Goal: Task Accomplishment & Management: Use online tool/utility

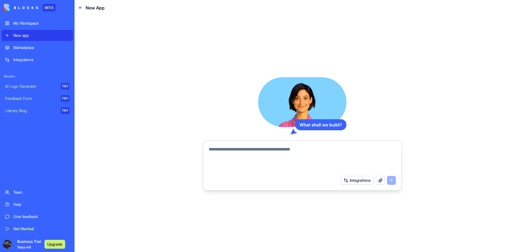
click at [28, 44] on link "Marketplace" at bounding box center [37, 47] width 71 height 11
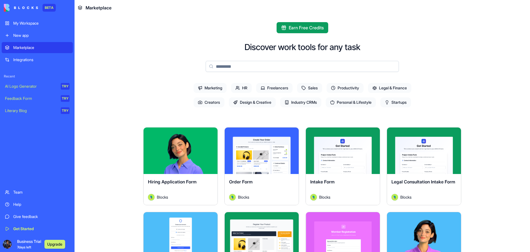
click at [36, 60] on div "Integrations" at bounding box center [41, 60] width 56 height 6
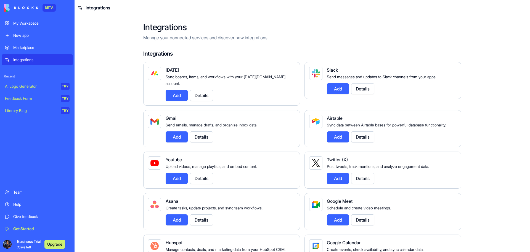
click at [39, 35] on div "New app" at bounding box center [41, 36] width 56 height 6
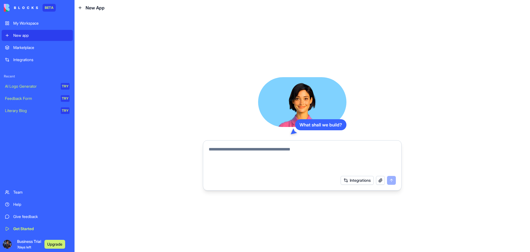
click at [59, 245] on button "Upgrade" at bounding box center [54, 243] width 21 height 9
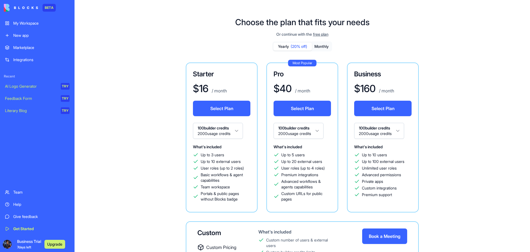
click at [25, 34] on div "New app" at bounding box center [41, 36] width 56 height 6
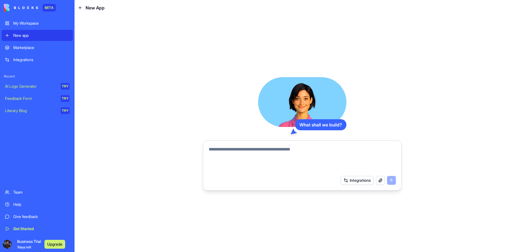
click at [221, 150] on textarea at bounding box center [302, 159] width 187 height 27
paste textarea "**********"
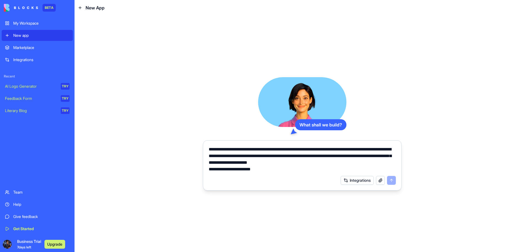
scroll to position [179, 0]
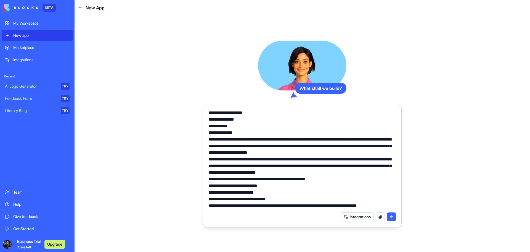
type textarea "**********"
click at [392, 215] on button "submit" at bounding box center [391, 216] width 9 height 9
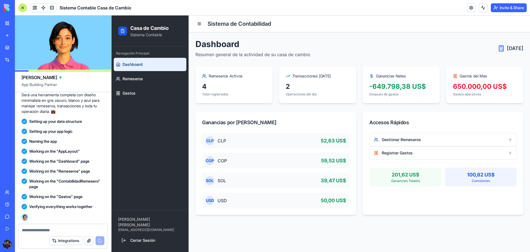
scroll to position [411, 0]
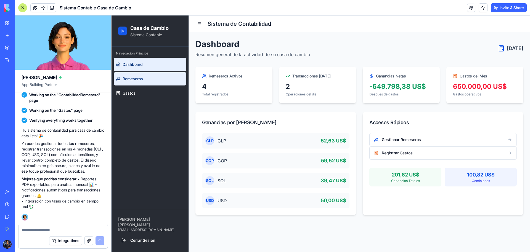
click at [159, 81] on link "Remeseros" at bounding box center [150, 78] width 73 height 13
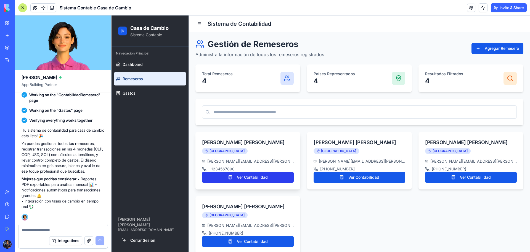
click at [245, 177] on button "Ver Contabilidad" at bounding box center [248, 176] width 92 height 11
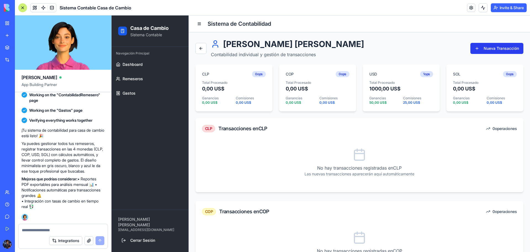
click at [490, 48] on button "Nueva Transacción" at bounding box center [496, 48] width 53 height 11
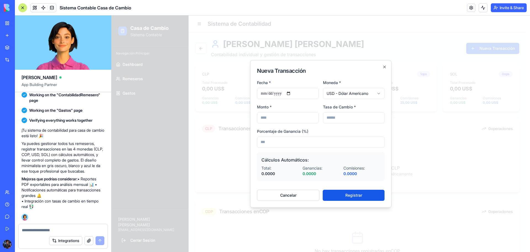
click at [346, 95] on body "Casa de Cambio Sistema Contable Navegación Principal Dashboard Remeseros Gastos…" at bounding box center [319, 223] width 414 height 416
click at [347, 95] on body "Casa de Cambio Sistema Contable Navegación Principal Dashboard Remeseros Gastos…" at bounding box center [319, 223] width 414 height 416
click at [294, 122] on input "Monto *" at bounding box center [288, 117] width 62 height 11
type input "*"
type input "****"
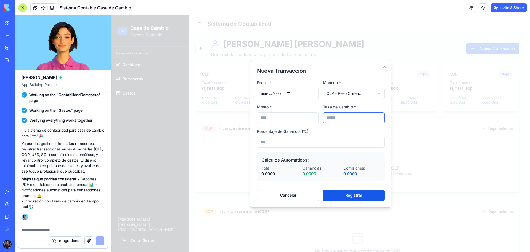
type input "*"
type input "*******"
click at [323, 189] on button "Registrar" at bounding box center [354, 194] width 62 height 11
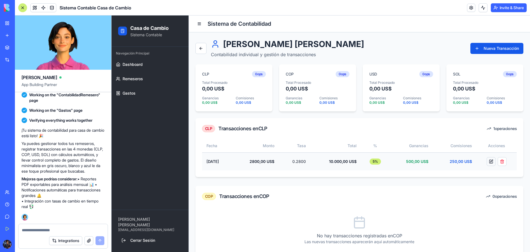
click at [487, 159] on button at bounding box center [491, 161] width 9 height 9
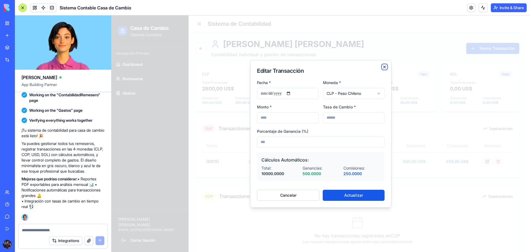
click at [385, 67] on icon "button" at bounding box center [384, 67] width 4 height 4
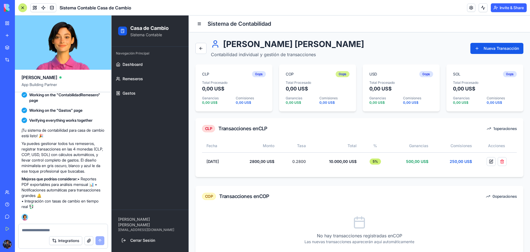
click at [340, 75] on div "0 ops" at bounding box center [343, 74] width 14 height 6
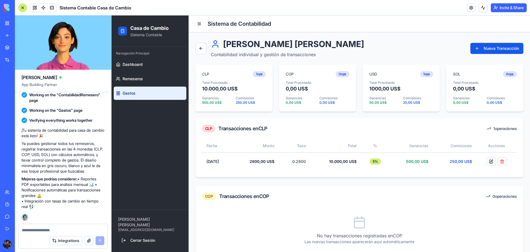
click at [144, 92] on link "Gastos" at bounding box center [150, 92] width 73 height 13
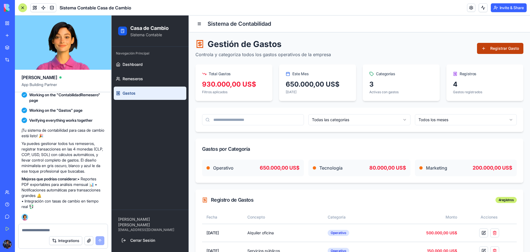
click at [485, 49] on button "Registrar Gasto" at bounding box center [500, 48] width 46 height 11
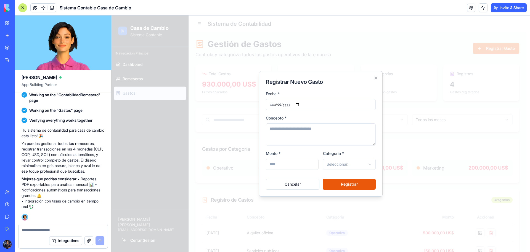
click at [353, 166] on body "**********" at bounding box center [319, 161] width 414 height 293
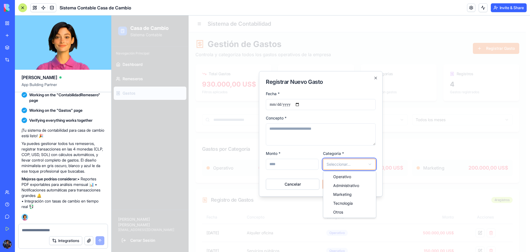
click at [353, 166] on body "**********" at bounding box center [319, 161] width 414 height 293
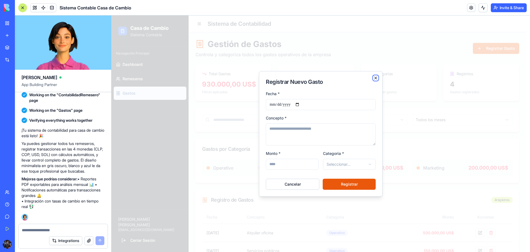
click at [376, 78] on icon "button" at bounding box center [376, 78] width 4 height 4
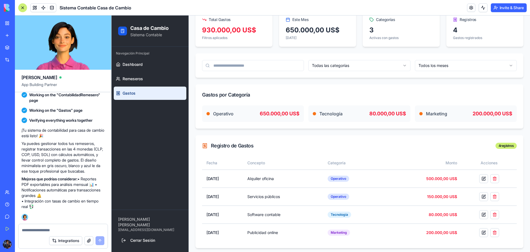
scroll to position [57, 0]
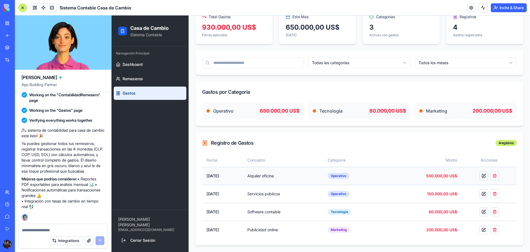
click at [481, 176] on button at bounding box center [483, 175] width 9 height 9
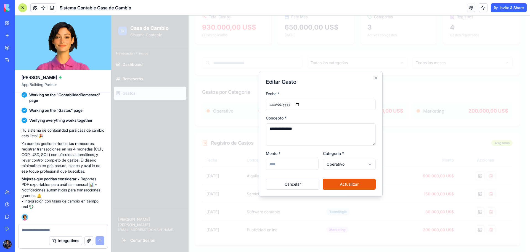
click at [375, 80] on h2 "Editar Gasto" at bounding box center [321, 82] width 110 height 8
click at [375, 80] on icon "button" at bounding box center [376, 78] width 4 height 4
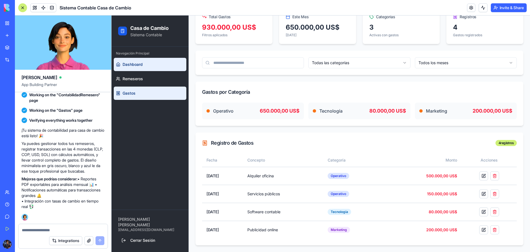
click at [138, 63] on span "Dashboard" at bounding box center [133, 65] width 20 height 6
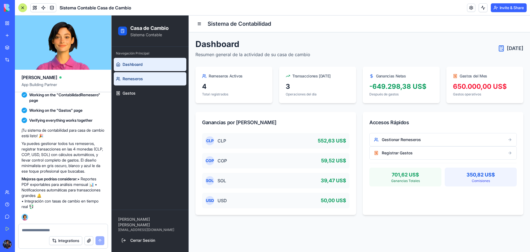
click at [136, 80] on span "Remeseros" at bounding box center [133, 79] width 20 height 6
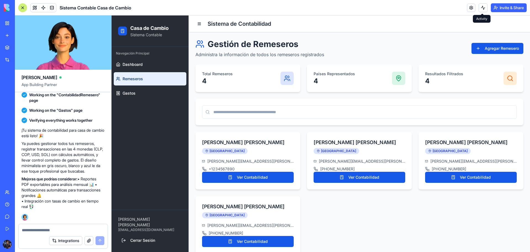
click at [480, 9] on button at bounding box center [483, 7] width 9 height 9
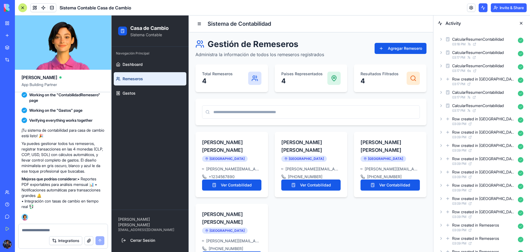
click at [480, 9] on button at bounding box center [483, 7] width 9 height 9
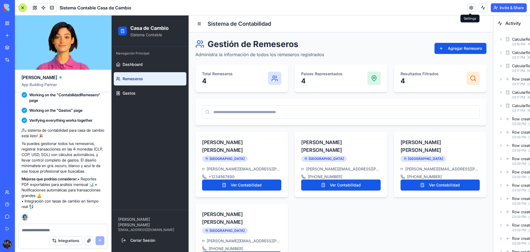
click at [472, 10] on link at bounding box center [471, 8] width 8 height 8
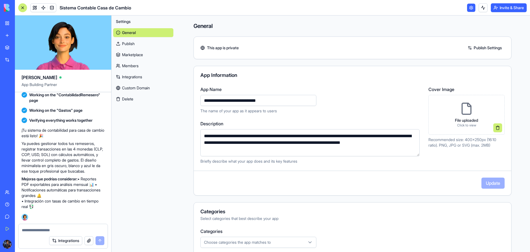
click at [141, 44] on link "Publish" at bounding box center [143, 43] width 60 height 9
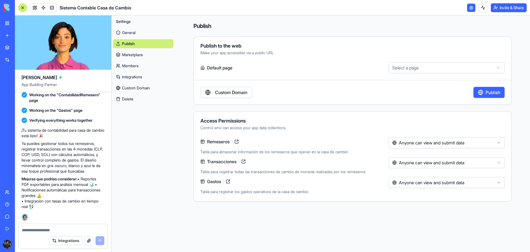
click at [402, 69] on html "BETA My Workspace New app Marketplace Integrations Recent New App AI Logo Gener…" at bounding box center [265, 126] width 530 height 252
click at [147, 52] on link "Marketplace" at bounding box center [143, 54] width 60 height 9
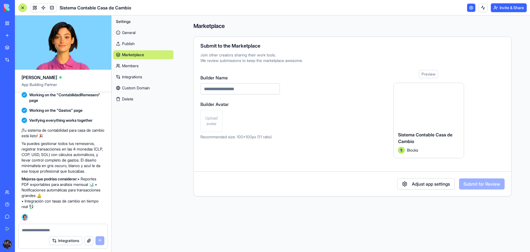
click at [142, 65] on link "Members" at bounding box center [143, 65] width 60 height 9
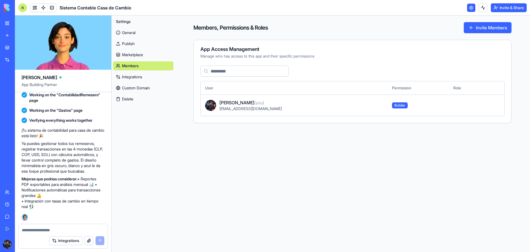
click at [144, 78] on link "Integrations" at bounding box center [143, 76] width 60 height 9
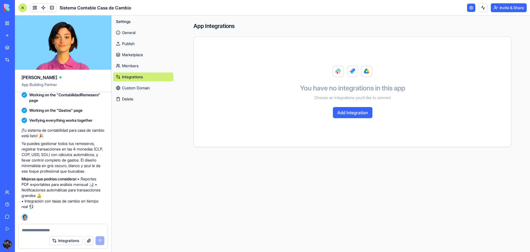
click at [144, 89] on link "Custom Domain" at bounding box center [143, 87] width 60 height 9
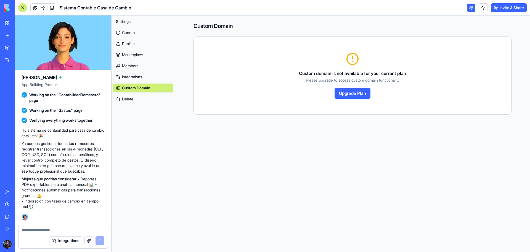
click at [141, 28] on link "General" at bounding box center [143, 32] width 60 height 9
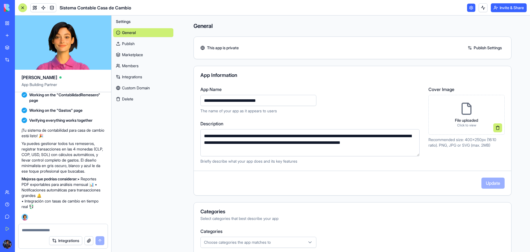
click at [142, 21] on button "Settings" at bounding box center [143, 21] width 60 height 9
click at [473, 7] on link at bounding box center [471, 8] width 8 height 8
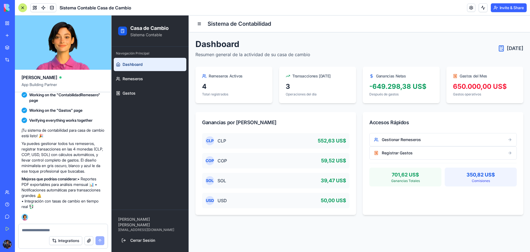
click at [514, 8] on button "Invite & Share" at bounding box center [509, 7] width 36 height 9
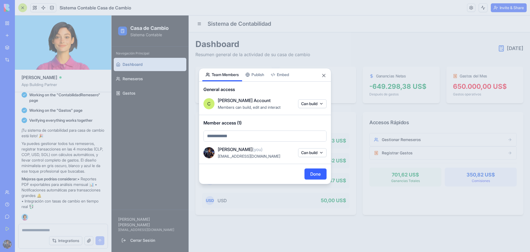
click at [263, 76] on div "Share App Team Members Publish Embed General access [PERSON_NAME] Account Membe…" at bounding box center [265, 126] width 133 height 116
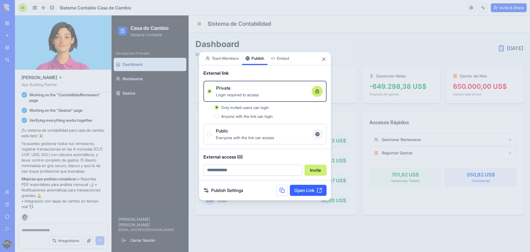
click at [289, 62] on body "BETA My Workspace New app Marketplace Integrations Recent New App AI Logo Gener…" at bounding box center [265, 126] width 530 height 252
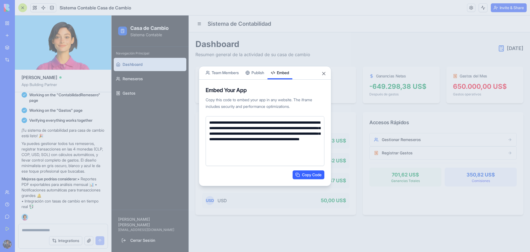
click at [255, 72] on div "**********" at bounding box center [265, 126] width 133 height 120
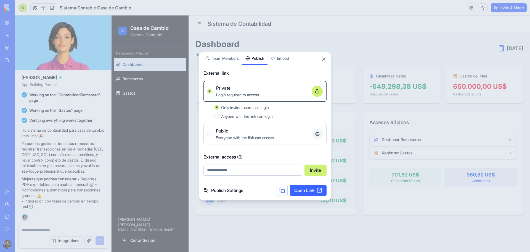
click at [308, 190] on link "Open Link" at bounding box center [308, 189] width 37 height 11
click at [323, 57] on button "Close" at bounding box center [324, 59] width 6 height 6
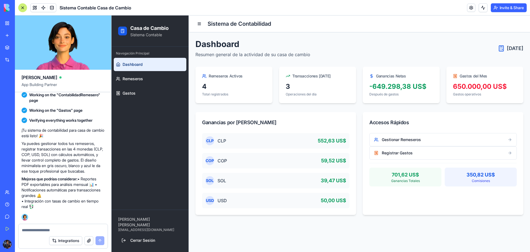
click at [42, 228] on textarea at bounding box center [63, 230] width 83 height 6
paste textarea "*"
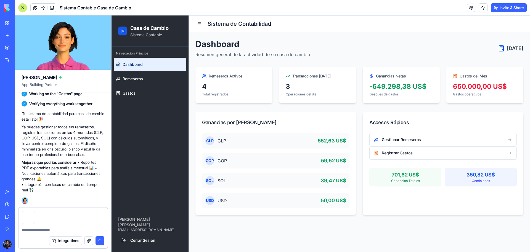
click at [38, 229] on textarea at bounding box center [63, 230] width 83 height 6
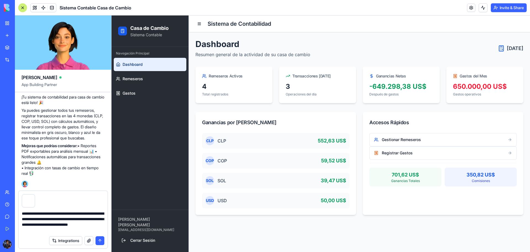
click at [137, 67] on link "Dashboard" at bounding box center [150, 64] width 73 height 13
click at [138, 77] on span "Remeseros" at bounding box center [133, 79] width 20 height 6
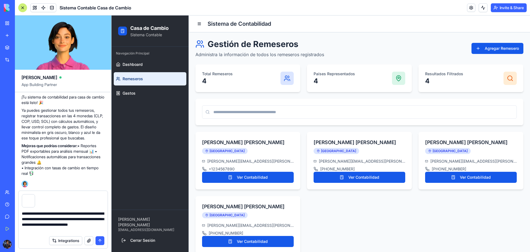
click at [82, 229] on textarea "**********" at bounding box center [63, 221] width 83 height 22
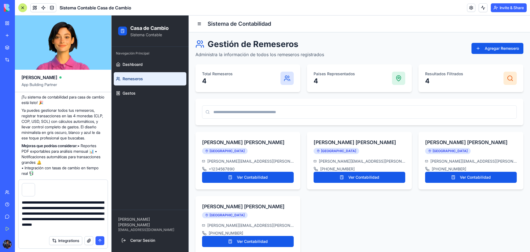
click at [104, 229] on textarea "**********" at bounding box center [63, 215] width 83 height 33
type textarea "**********"
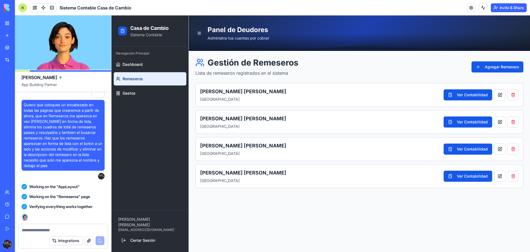
scroll to position [641, 0]
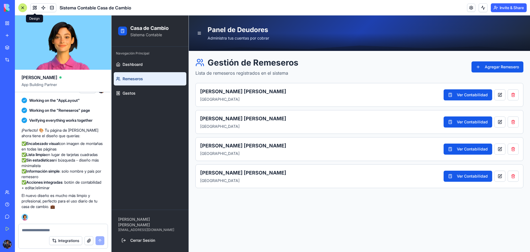
click at [35, 8] on span at bounding box center [34, 7] width 15 height 15
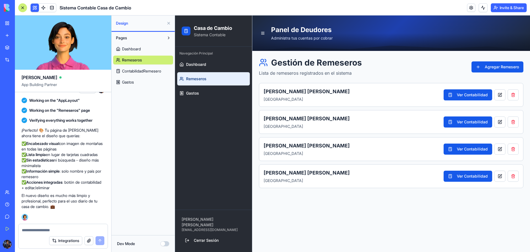
click at [153, 57] on link "Remeseros" at bounding box center [143, 59] width 60 height 9
click at [154, 71] on span "ContabilidadRemesero" at bounding box center [141, 71] width 39 height 6
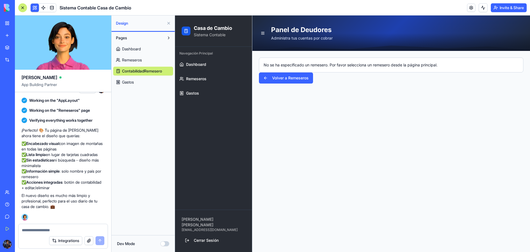
click at [153, 58] on link "Remeseros" at bounding box center [143, 59] width 60 height 9
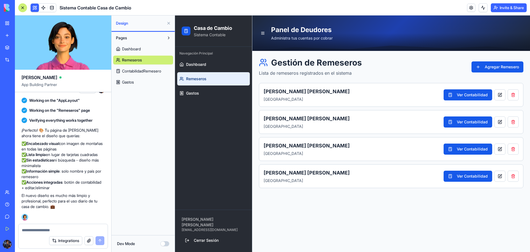
click at [279, 63] on h1 "Gestión de Remeseros" at bounding box center [310, 62] width 103 height 10
click at [291, 64] on h1 "Gestión de Remeseros" at bounding box center [310, 62] width 103 height 10
click at [309, 105] on div "[PERSON_NAME] Estados Unidos Ver Contabilidad" at bounding box center [391, 95] width 264 height 24
click at [310, 107] on div "[PERSON_NAME] Estados Unidos Ver Contabilidad [PERSON_NAME] Chile Ver Contabili…" at bounding box center [391, 135] width 264 height 105
click at [288, 91] on h3 "[PERSON_NAME]" at bounding box center [354, 92] width 180 height 8
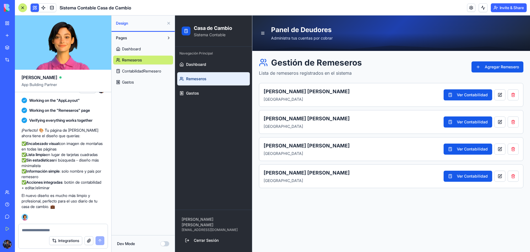
click at [147, 38] on button "Pages" at bounding box center [138, 37] width 51 height 9
click at [133, 81] on span "Gastos" at bounding box center [128, 82] width 12 height 6
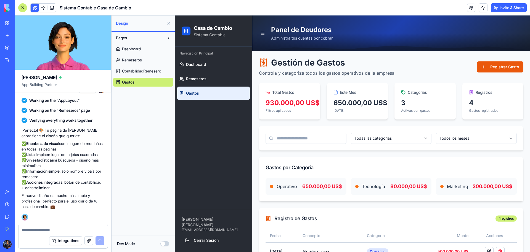
click at [329, 63] on h1 "Gestión de Gastos" at bounding box center [327, 62] width 136 height 10
click at [326, 65] on h1 "Gestión de Gastos" at bounding box center [327, 62] width 136 height 10
click at [315, 74] on p "Controla y categoriza todos los gastos operativos de la empresa" at bounding box center [327, 73] width 136 height 7
click at [170, 23] on button at bounding box center [168, 23] width 9 height 9
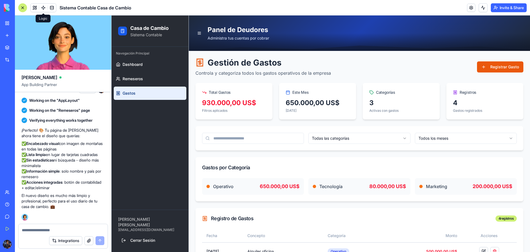
click at [44, 7] on span at bounding box center [43, 7] width 15 height 15
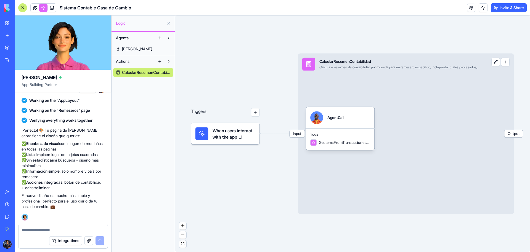
click at [143, 49] on link "[PERSON_NAME]" at bounding box center [143, 48] width 60 height 9
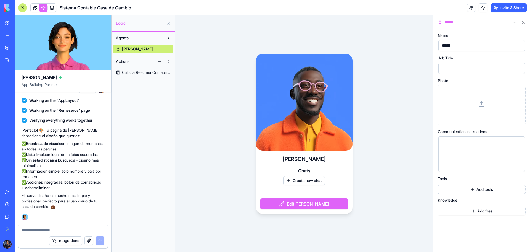
click at [134, 73] on span "CalcularResumenContabilidad" at bounding box center [146, 73] width 48 height 6
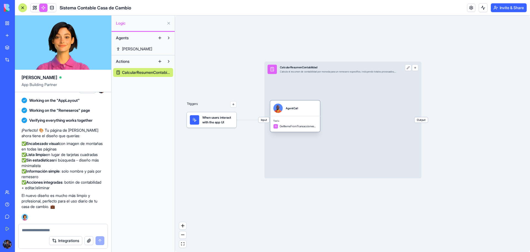
click at [292, 129] on div "Tools GetItemsFromTransaccionesTable" at bounding box center [295, 124] width 50 height 16
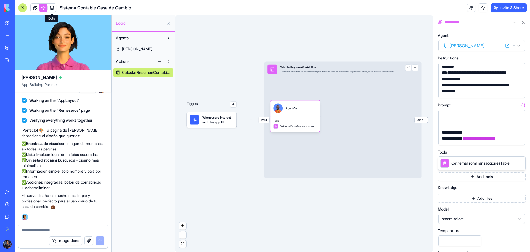
click at [43, 9] on link at bounding box center [43, 8] width 8 height 8
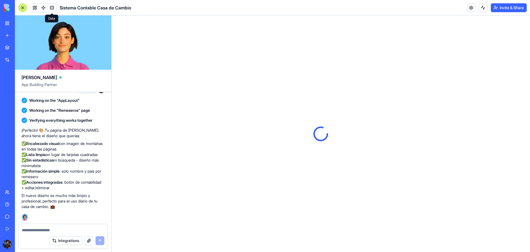
click at [50, 10] on span at bounding box center [51, 7] width 15 height 15
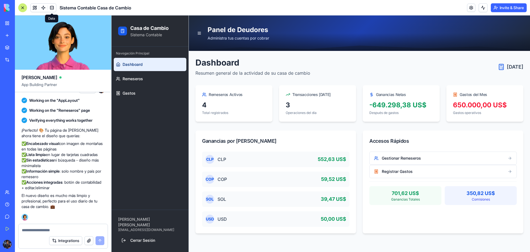
click at [52, 6] on link at bounding box center [52, 8] width 8 height 8
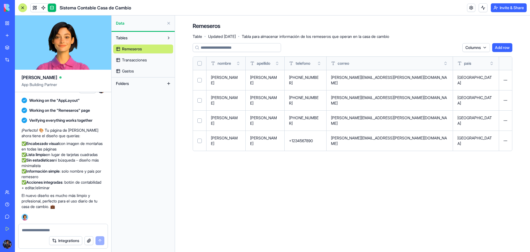
click at [139, 62] on span "Transacciones" at bounding box center [134, 60] width 25 height 6
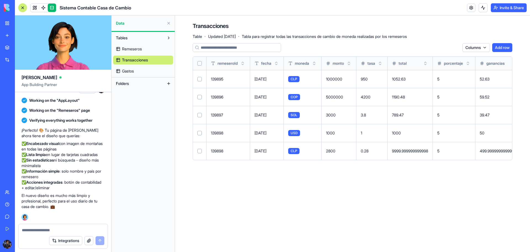
click at [137, 70] on link "Gastos" at bounding box center [143, 71] width 60 height 9
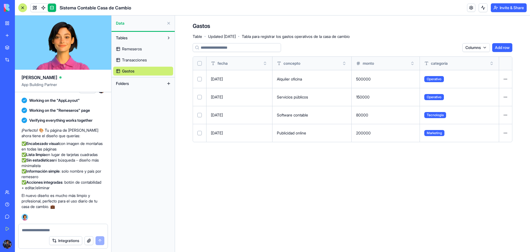
click at [138, 46] on span "Remeseros" at bounding box center [132, 49] width 20 height 6
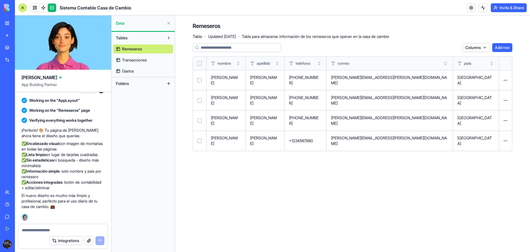
click at [53, 7] on link at bounding box center [52, 8] width 8 height 8
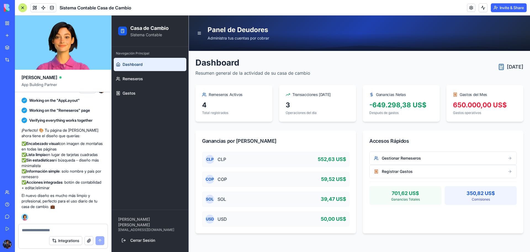
click at [219, 59] on h1 "Dashboard" at bounding box center [252, 62] width 115 height 10
click at [136, 76] on span "Remeseros" at bounding box center [133, 79] width 20 height 6
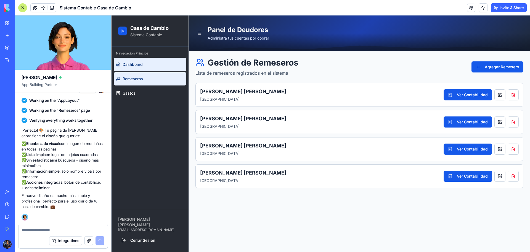
click at [138, 62] on span "Dashboard" at bounding box center [133, 65] width 20 height 6
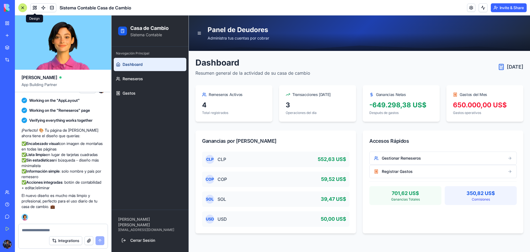
click at [36, 5] on button at bounding box center [35, 8] width 8 height 8
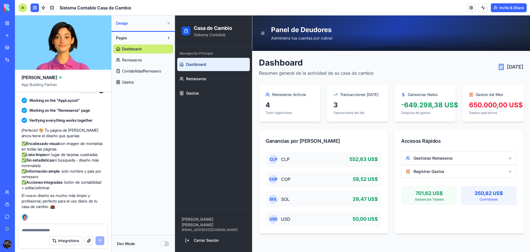
click at [145, 61] on link "Remeseros" at bounding box center [143, 59] width 60 height 9
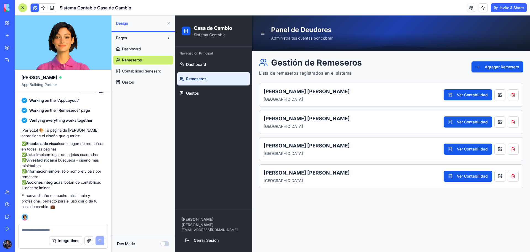
click at [145, 61] on link "Remeseros" at bounding box center [143, 59] width 60 height 9
click at [453, 95] on button "Ver Contabilidad" at bounding box center [468, 94] width 49 height 11
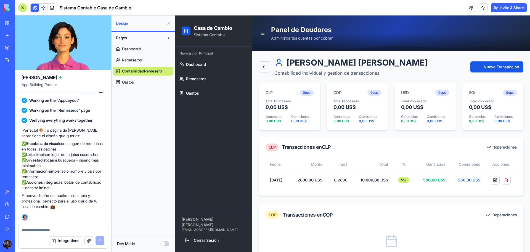
click at [269, 65] on button at bounding box center [264, 66] width 11 height 11
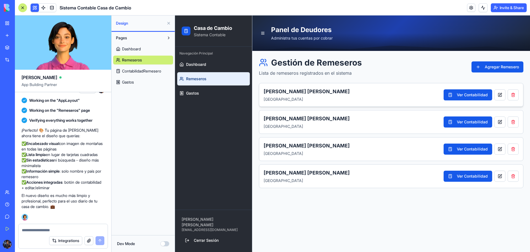
drag, startPoint x: 279, startPoint y: 85, endPoint x: 269, endPoint y: 87, distance: 10.2
click at [269, 87] on div "[PERSON_NAME] Estados Unidos Ver Contabilidad" at bounding box center [391, 95] width 264 height 24
click at [166, 244] on button "Dev Mode" at bounding box center [164, 243] width 9 height 5
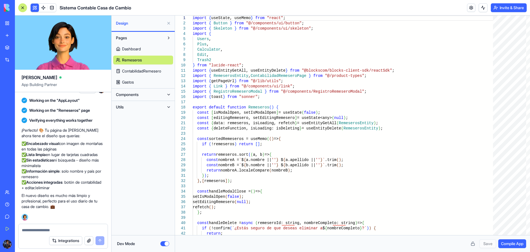
click at [153, 96] on button "Components" at bounding box center [138, 94] width 51 height 9
click at [155, 94] on button "Components" at bounding box center [138, 94] width 51 height 9
click at [156, 107] on button "Utils" at bounding box center [138, 106] width 51 height 9
click at [155, 96] on button "Components" at bounding box center [138, 94] width 51 height 9
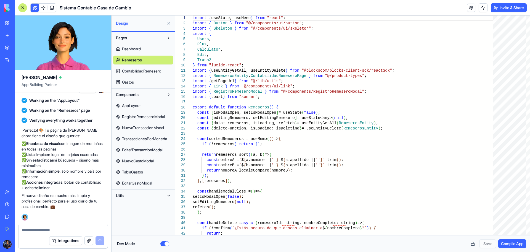
click at [154, 118] on span "RegistroRemeseroModal" at bounding box center [143, 117] width 43 height 6
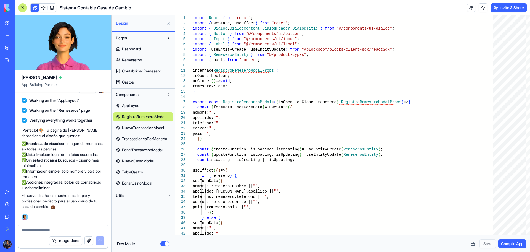
click at [154, 126] on span "NuevaTransaccionModal" at bounding box center [143, 128] width 42 height 6
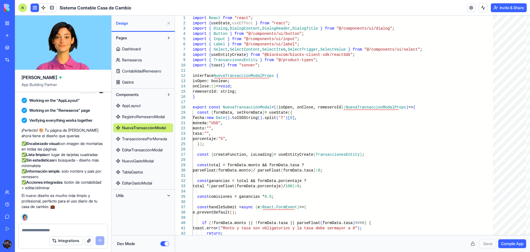
click at [156, 137] on span "TransaccionesPorMoneda" at bounding box center [144, 139] width 45 height 6
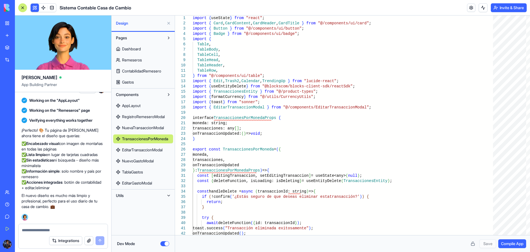
click at [148, 73] on span "ContabilidadRemesero" at bounding box center [141, 71] width 39 height 6
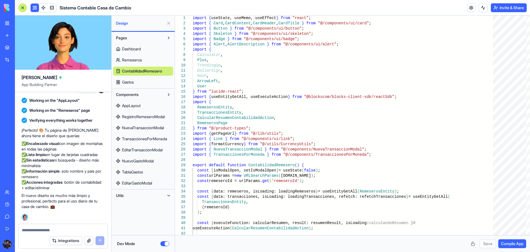
click at [146, 137] on span "TransaccionesPorMoneda" at bounding box center [144, 139] width 45 height 6
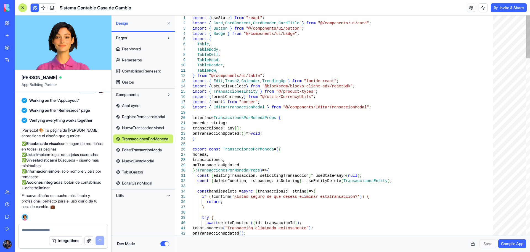
click at [146, 148] on span "EditarTransaccionModal" at bounding box center [142, 150] width 41 height 6
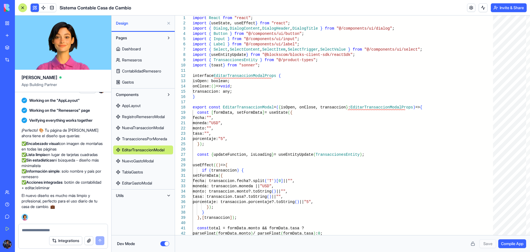
click at [147, 94] on button "Components" at bounding box center [138, 94] width 51 height 9
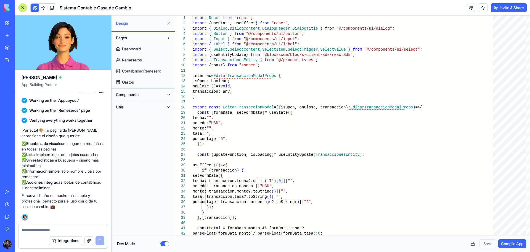
click at [148, 61] on link "Remeseros" at bounding box center [143, 59] width 60 height 9
type textarea "**********"
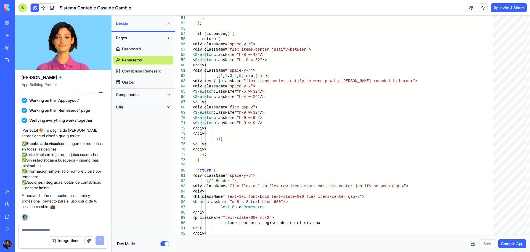
click at [169, 21] on button at bounding box center [168, 23] width 9 height 9
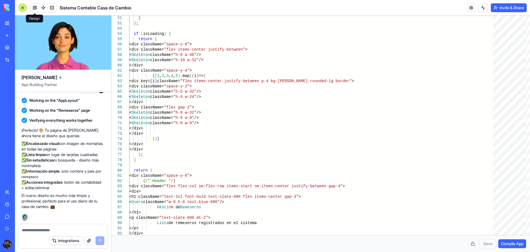
click at [37, 7] on button at bounding box center [35, 8] width 8 height 8
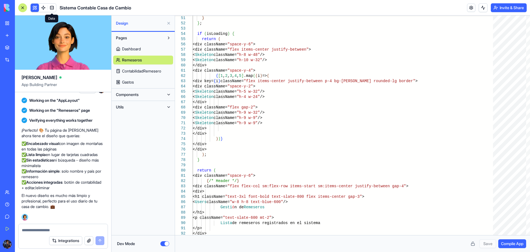
click at [163, 244] on button "Dev Mode" at bounding box center [164, 243] width 9 height 5
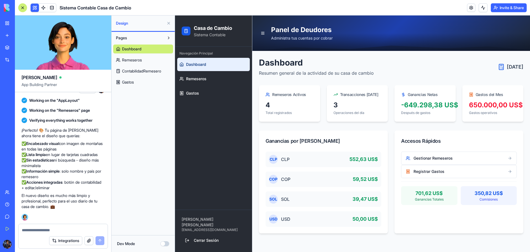
click at [170, 24] on button at bounding box center [168, 23] width 9 height 9
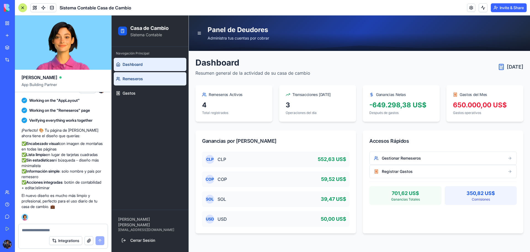
click at [137, 78] on span "Remeseros" at bounding box center [133, 79] width 20 height 6
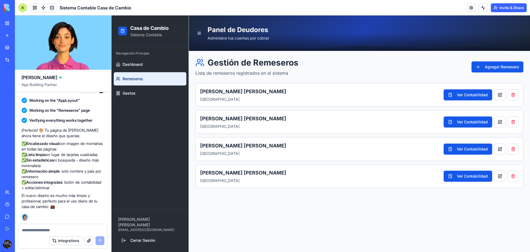
click at [62, 227] on div at bounding box center [62, 228] width 89 height 9
click at [63, 232] on textarea at bounding box center [63, 230] width 83 height 6
type textarea "*"
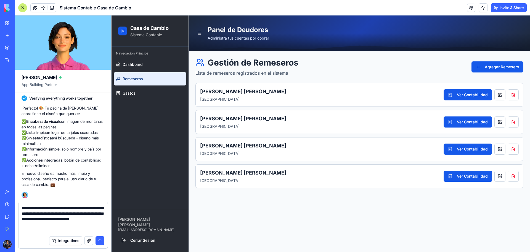
type textarea "**********"
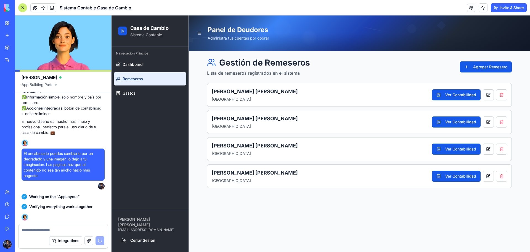
scroll to position [795, 0]
